Goal: Go to known website: Go to known website

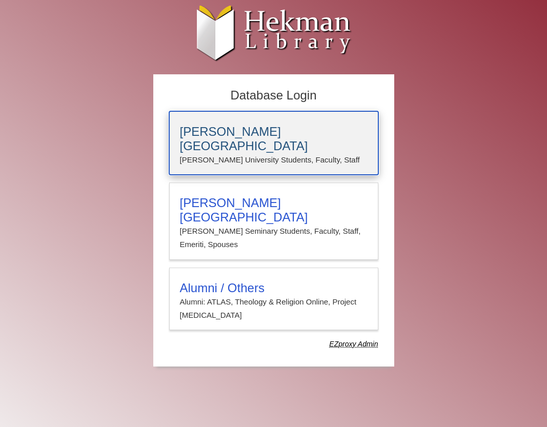
click at [206, 137] on h3 "[PERSON_NAME][GEOGRAPHIC_DATA]" at bounding box center [274, 139] width 188 height 29
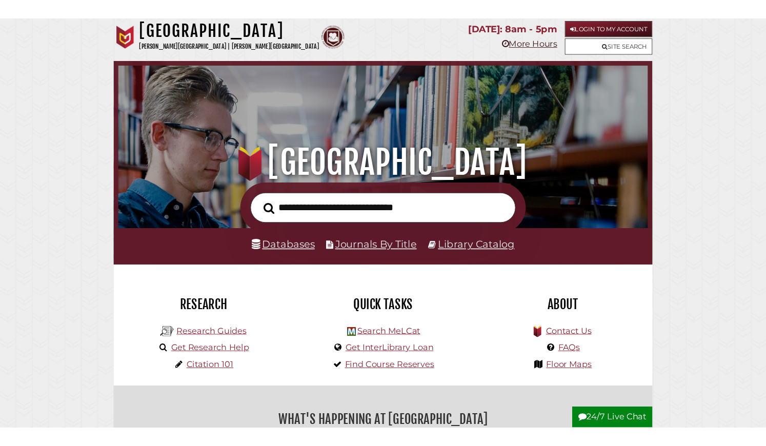
scroll to position [195, 585]
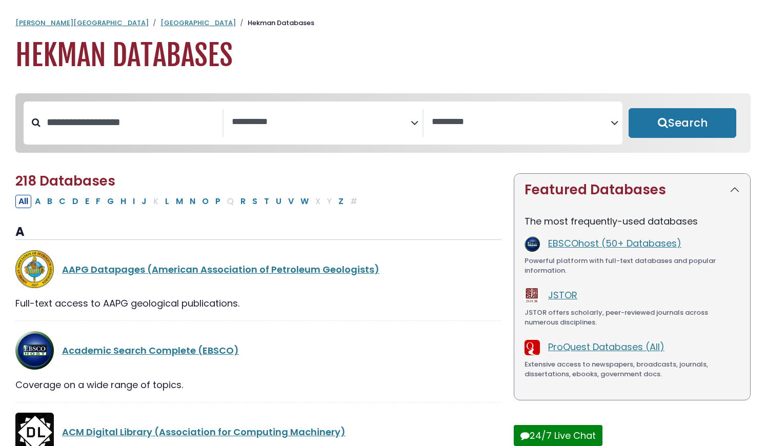
select select "Database Subject Filter"
select select "Database Vendors Filter"
click at [161, 23] on link "[GEOGRAPHIC_DATA]" at bounding box center [198, 23] width 75 height 10
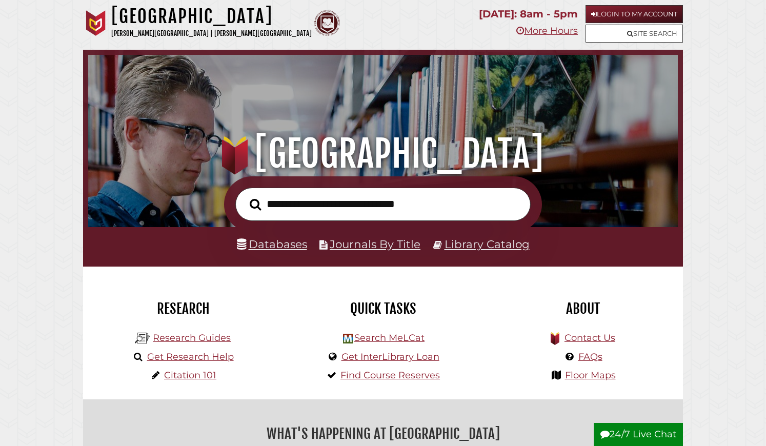
click at [343, 209] on input "text" at bounding box center [383, 204] width 296 height 33
type input "*"
click at [611, 14] on link "Login to My Account" at bounding box center [634, 14] width 97 height 18
